Goal: Use online tool/utility: Utilize a website feature to perform a specific function

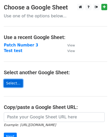
click at [10, 84] on link "Select..." at bounding box center [13, 83] width 19 height 8
click at [15, 81] on link "Select..." at bounding box center [13, 83] width 19 height 8
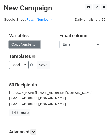
click at [31, 43] on link "Copy/paste..." at bounding box center [24, 45] width 31 height 8
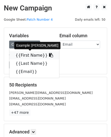
click at [22, 57] on link "{{First Name}}" at bounding box center [34, 55] width 50 height 8
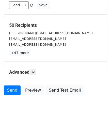
scroll to position [60, 0]
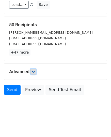
click at [33, 72] on icon at bounding box center [33, 71] width 3 height 3
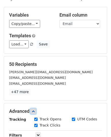
scroll to position [0, 0]
